Goal: Use online tool/utility: Utilize a website feature to perform a specific function

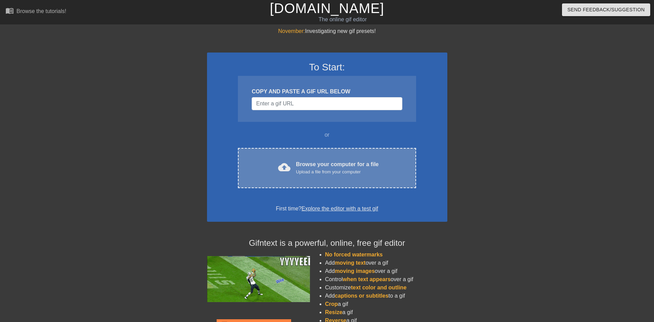
click at [309, 156] on div "cloud_upload Browse your computer for a file Upload a file from your computer C…" at bounding box center [327, 168] width 178 height 40
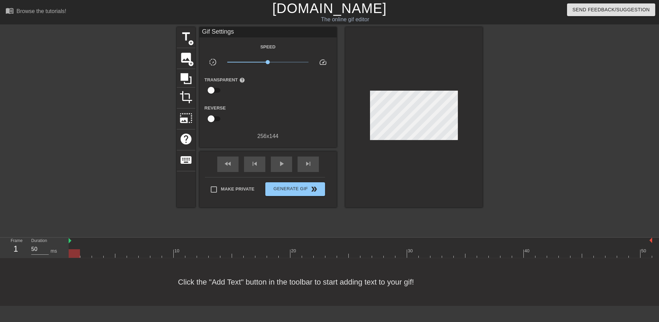
click at [247, 285] on div "Click the "Add Text" button in the toolbar to start adding text to your gif!" at bounding box center [329, 282] width 659 height 48
drag, startPoint x: 247, startPoint y: 285, endPoint x: 220, endPoint y: 289, distance: 27.5
click at [220, 289] on div "Click the "Add Text" button in the toolbar to start adding text to your gif!" at bounding box center [329, 282] width 659 height 48
click at [185, 41] on span "title" at bounding box center [186, 36] width 13 height 13
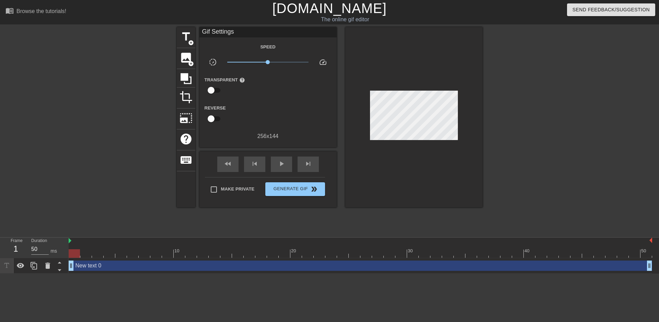
drag, startPoint x: 70, startPoint y: 296, endPoint x: 37, endPoint y: 301, distance: 33.0
click at [37, 274] on html "menu_book Browse the tutorials! [DOMAIN_NAME] The online gif editor Send Feedba…" at bounding box center [329, 137] width 659 height 274
click at [94, 265] on div "New text 0 drag_handle drag_handle" at bounding box center [361, 266] width 584 height 10
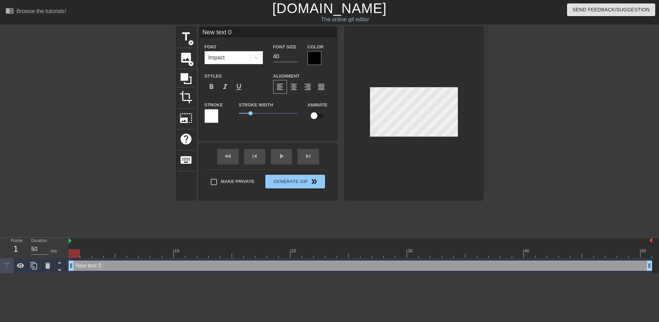
scroll to position [1, 2]
type input "Ne text 0"
type textarea "Ne text 0"
type input "Ne text"
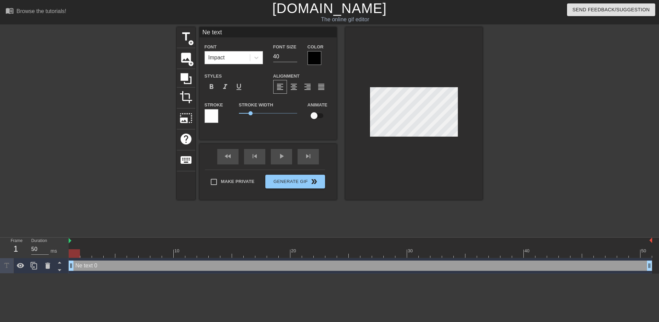
type textarea "Ne text"
type input "Ne text"
type textarea "Ne text"
type input "Ne tex"
type textarea "Ne tex"
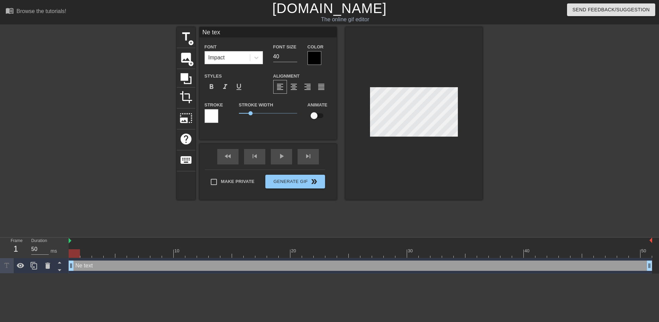
type input "Ne te"
type textarea "Ne te"
type input "Ne t"
type textarea "Ne t"
type input "Ne"
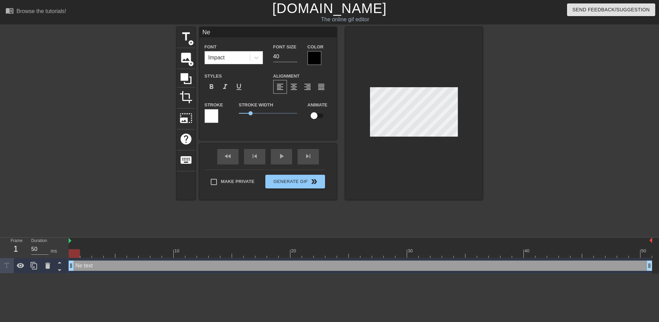
type textarea "Ne"
type input "Ne"
type textarea "Ne"
type input "N"
type textarea "N"
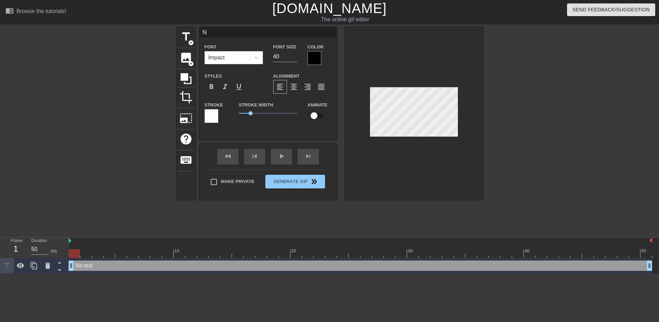
scroll to position [1, 1]
paste textarea "Seduced by my own assistant. The leggy blonde had me under her spell just a wee…"
type input "Seduced by my own assistant. The leggy blonde had me under her spell just a wee…"
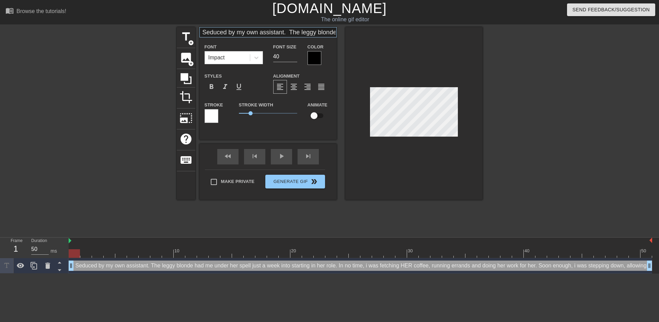
type textarea "Seduced by my own assistant. The leggy blonde had me under her spell just a wee…"
drag, startPoint x: 305, startPoint y: 33, endPoint x: 304, endPoint y: 56, distance: 23.0
click at [304, 56] on div "Seduced by my own assistant. The leggy blonde had me under her spell just a wee…" at bounding box center [268, 78] width 137 height 102
drag, startPoint x: 204, startPoint y: 32, endPoint x: 402, endPoint y: 21, distance: 198.4
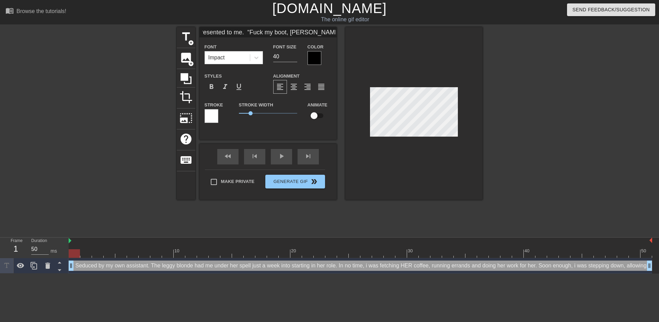
click at [402, 21] on div "menu_book Browse the tutorials! [DOMAIN_NAME] The online gif editor Send Feedba…" at bounding box center [329, 137] width 659 height 274
click at [280, 35] on input "Seduced by my own assistant. The leggy blonde had me under her spell just a wee…" at bounding box center [268, 32] width 137 height 10
drag, startPoint x: 251, startPoint y: 113, endPoint x: 275, endPoint y: 98, distance: 28.2
click at [253, 110] on span "1.1" at bounding box center [268, 113] width 58 height 8
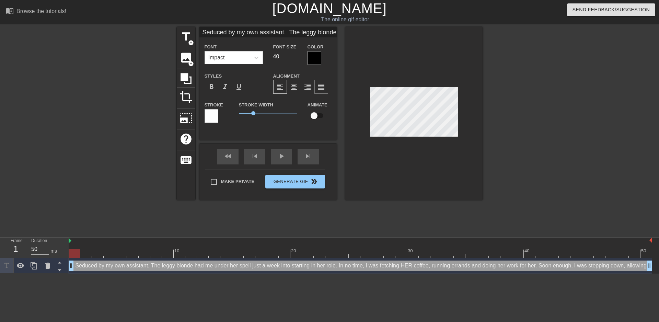
click at [318, 87] on span "format_align_justify" at bounding box center [321, 87] width 8 height 8
click at [278, 56] on input "40" at bounding box center [285, 56] width 24 height 11
type input "Seduced by my own assistant. The leggy blonde had me under her spell just a wee…"
type input "1"
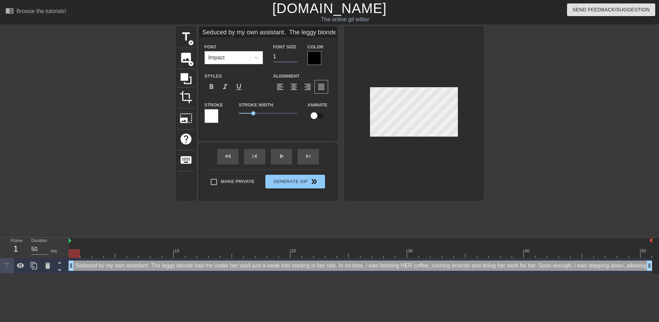
type input "Seduced by my own assistant. The leggy blonde had me under her spell just a wee…"
type input "1"
type input "Seduced by my own assistant. The leggy blonde had me under her spell just a wee…"
type input "15"
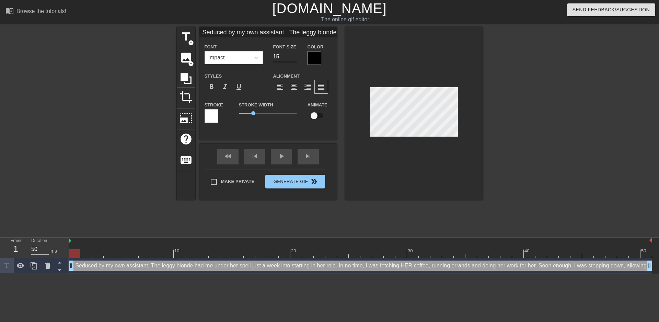
type input "Seduced by my own assistant. The leggy blonde had me under her spell just a wee…"
type input "1"
type input "Seduced by my own assistant. The leggy blonde had me under her spell just a wee…"
type input "4"
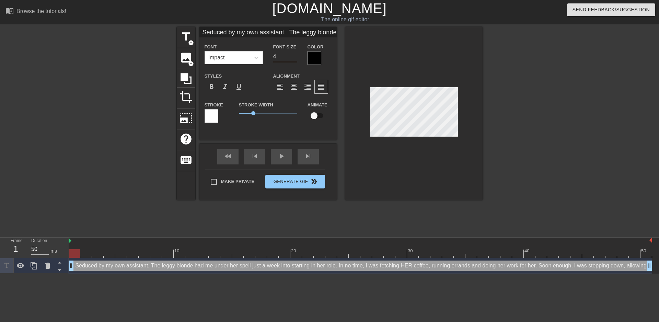
type input "Seduced by my own assistant. The leggy blonde had me under her spell just a wee…"
type input "40"
drag, startPoint x: 79, startPoint y: 253, endPoint x: 45, endPoint y: 249, distance: 34.9
click at [45, 249] on div "Frame 1 Duration 50 ms 10 20 30 40 50 drag_handle drag_handle" at bounding box center [329, 256] width 659 height 36
click at [186, 158] on span "keyboard" at bounding box center [186, 159] width 13 height 13
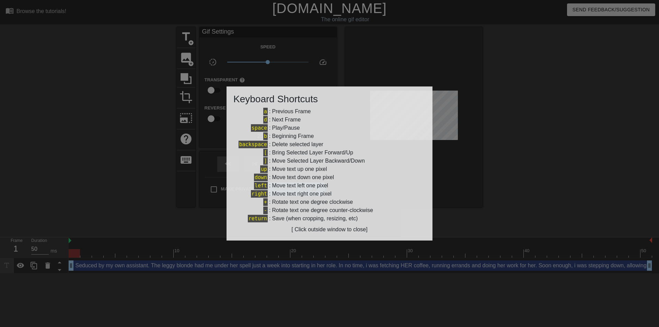
click at [120, 180] on div at bounding box center [329, 163] width 659 height 327
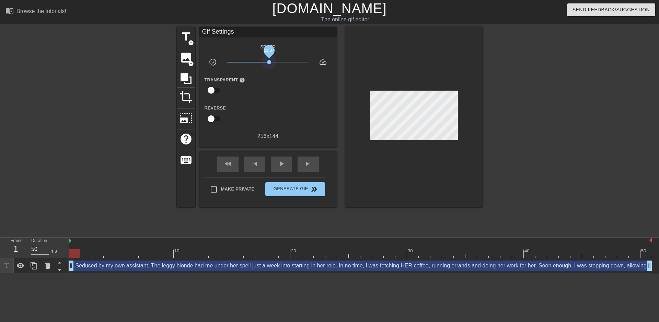
drag, startPoint x: 268, startPoint y: 63, endPoint x: 270, endPoint y: 67, distance: 4.1
click at [270, 67] on div "x1.07" at bounding box center [268, 63] width 92 height 11
click at [188, 36] on span "title" at bounding box center [186, 36] width 13 height 13
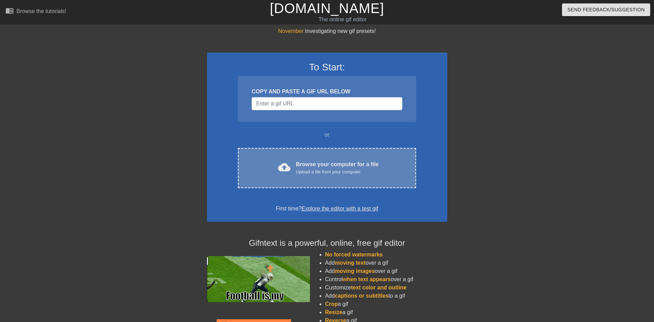
click at [295, 163] on div "cloud_upload Browse your computer for a file Upload a file from your computer" at bounding box center [326, 167] width 149 height 15
click at [297, 169] on div "Upload a file from your computer" at bounding box center [337, 172] width 83 height 7
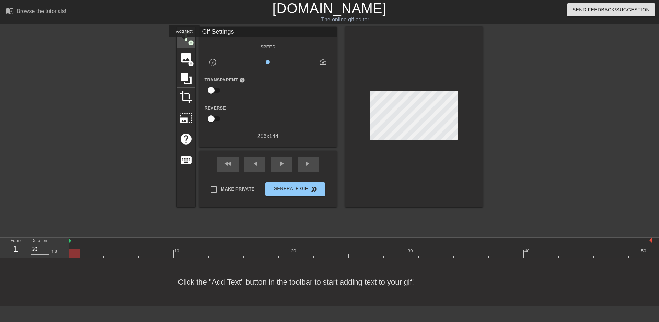
click at [184, 42] on span "title" at bounding box center [186, 36] width 13 height 13
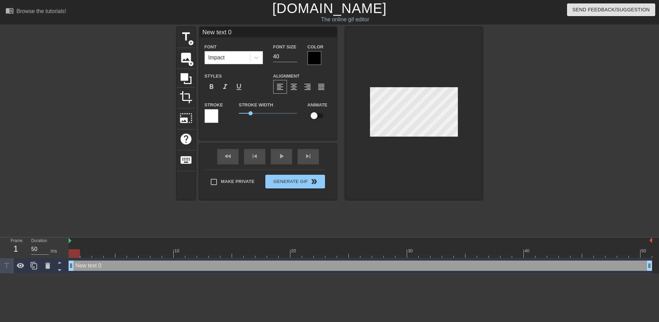
click at [246, 33] on input "New text 0" at bounding box center [268, 32] width 137 height 10
paste input "Seduced by my own assistant. The leggy blonde had me under her spell just a wee…"
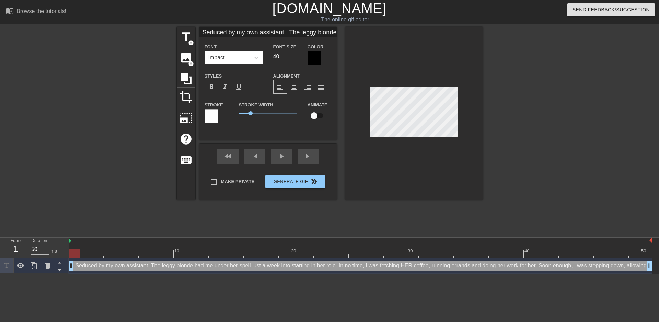
click at [412, 84] on div at bounding box center [413, 113] width 137 height 173
drag, startPoint x: 328, startPoint y: 30, endPoint x: 0, endPoint y: 37, distance: 328.0
click at [0, 37] on div "title add_circle image add_circle crop photo_size_select_large help keyboard Se…" at bounding box center [329, 130] width 659 height 206
type input "de had me under her spell just a week into starting in her role. In no time, i …"
click at [267, 31] on input "de had me under her spell just a week into starting in her role. In no time, i …" at bounding box center [268, 32] width 137 height 10
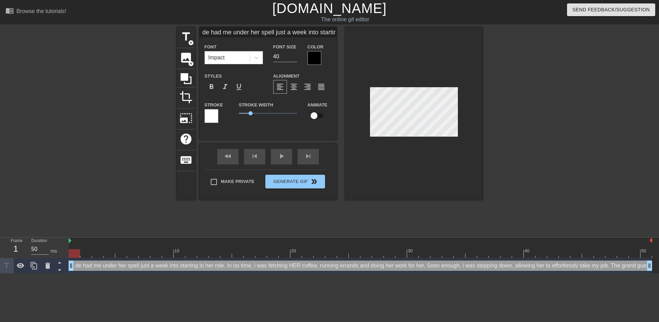
click at [267, 31] on input "de had me under her spell just a week into starting in her role. In no time, i …" at bounding box center [268, 32] width 137 height 10
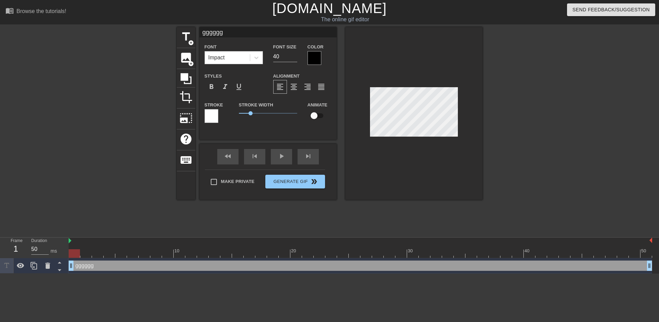
click at [235, 55] on div "Impact" at bounding box center [227, 58] width 45 height 12
click at [256, 32] on input "gggggg" at bounding box center [268, 32] width 137 height 10
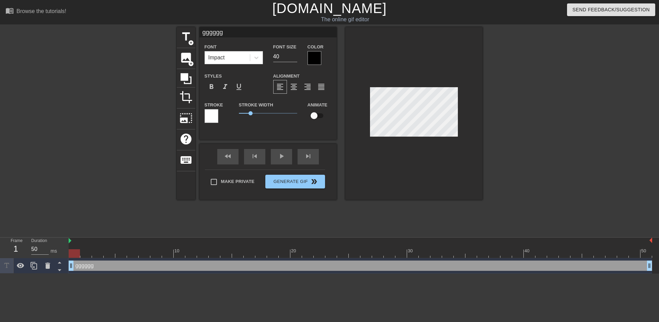
paste input "Seduced by my own assistant. The leggy blonde had me under her spell just a wee…"
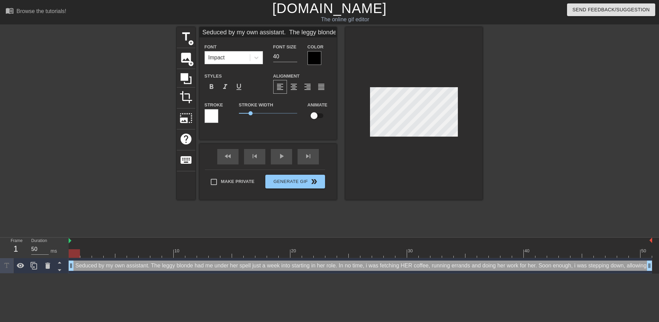
scroll to position [0, 1887]
type input "Seduced by my own assistant. The leggy blonde had me under her spell just a wee…"
click at [322, 88] on span "format_align_justify" at bounding box center [321, 87] width 8 height 8
click at [310, 88] on span "format_align_right" at bounding box center [308, 87] width 8 height 8
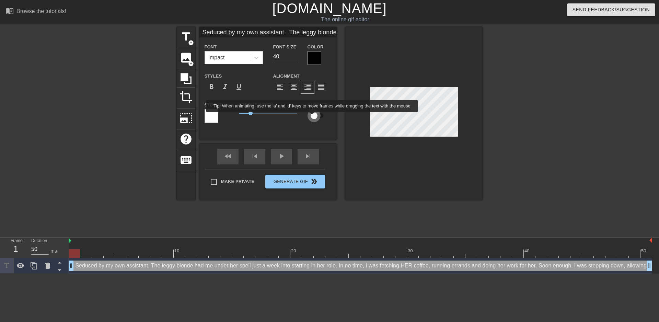
click at [312, 117] on input "checkbox" at bounding box center [314, 115] width 39 height 13
checkbox input "true"
click at [253, 113] on span "1.2" at bounding box center [253, 113] width 4 height 4
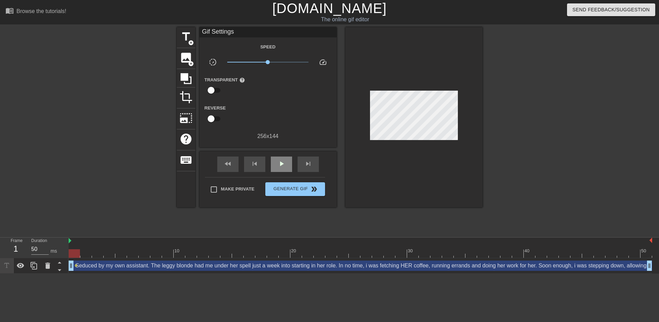
click at [284, 155] on div "fast_rewind skip_previous play_arrow skip_next" at bounding box center [268, 164] width 112 height 26
click at [284, 171] on div "play_arrow" at bounding box center [281, 164] width 21 height 15
